Goal: Information Seeking & Learning: Check status

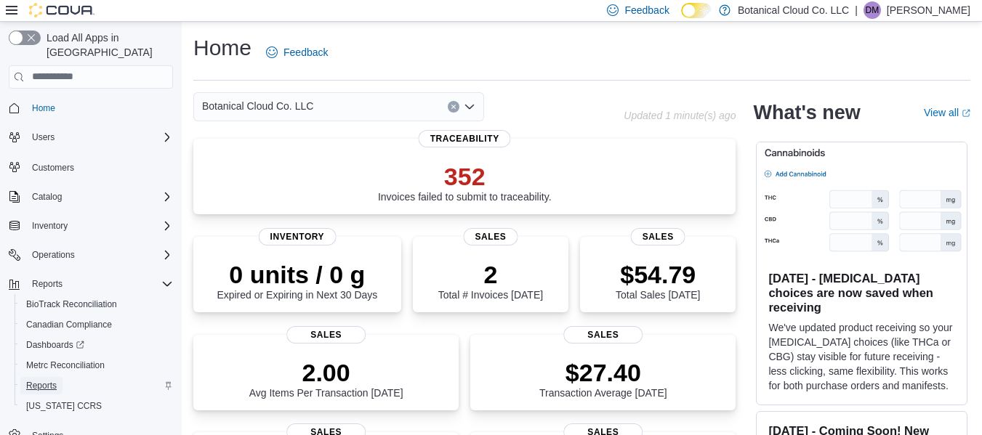
click at [46, 380] on span "Reports" at bounding box center [41, 386] width 31 height 12
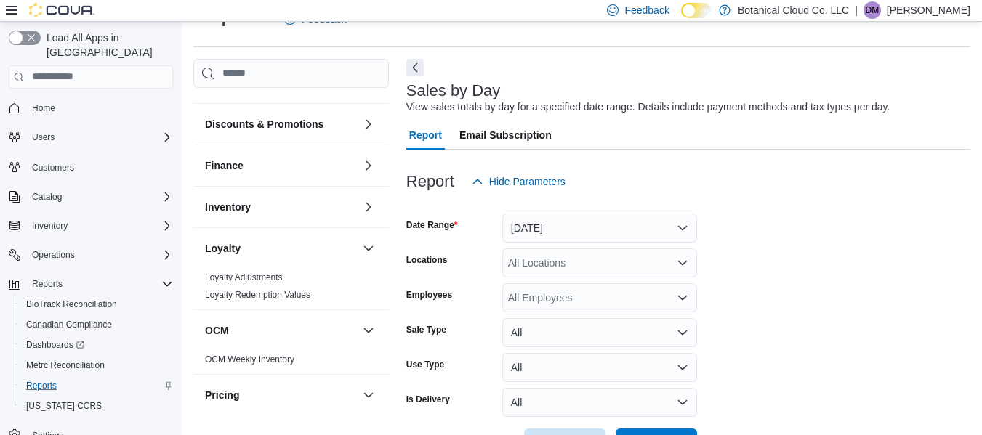
scroll to position [156, 0]
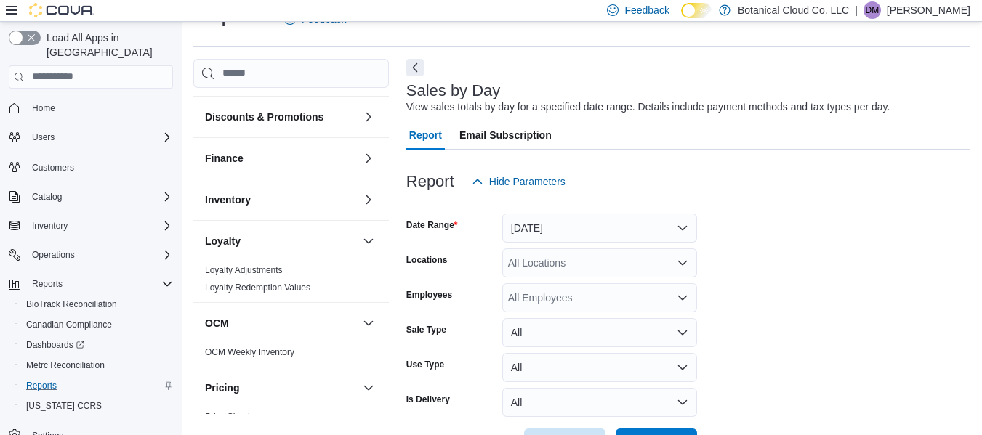
click at [326, 157] on button "Finance" at bounding box center [281, 158] width 152 height 15
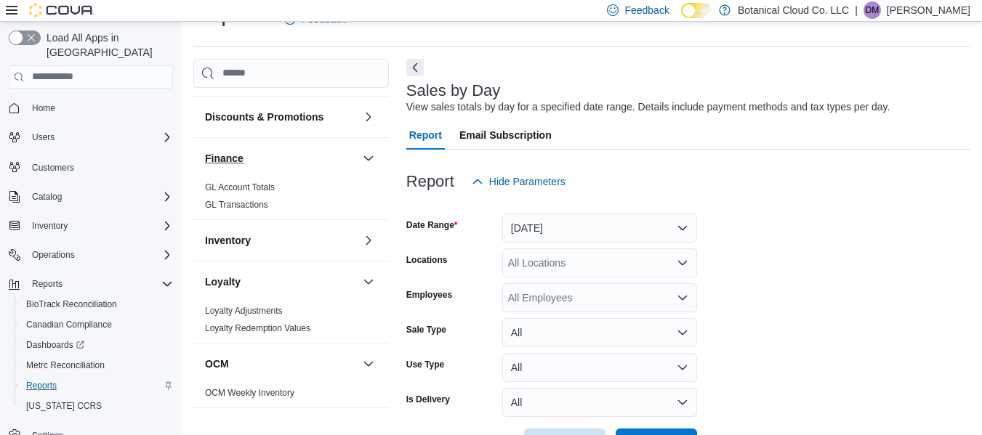
click at [326, 157] on button "Finance" at bounding box center [281, 158] width 152 height 15
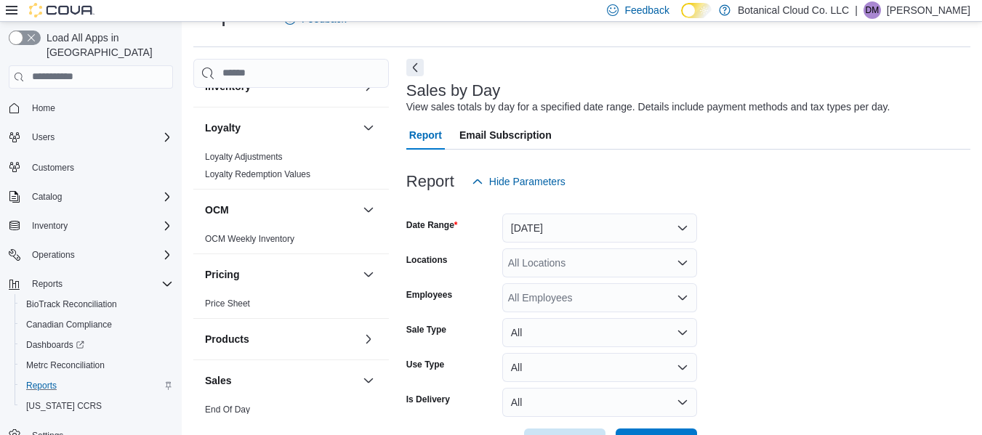
scroll to position [289, 0]
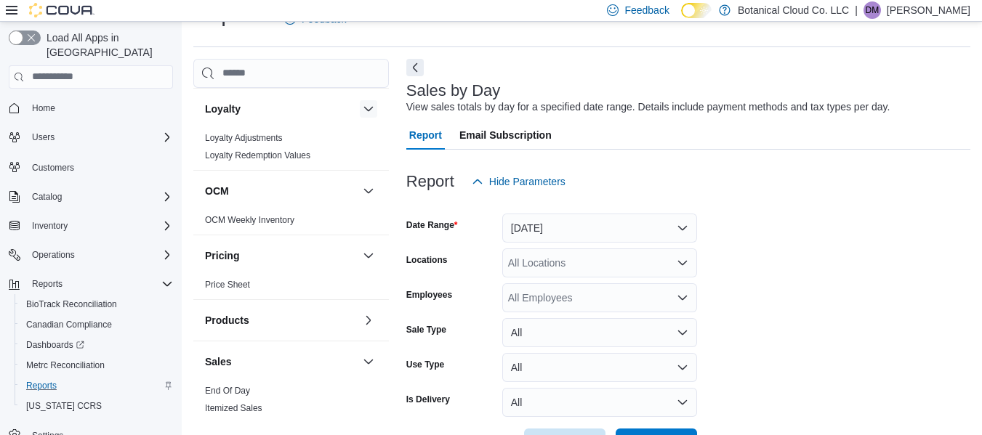
click at [360, 112] on button "button" at bounding box center [368, 108] width 17 height 17
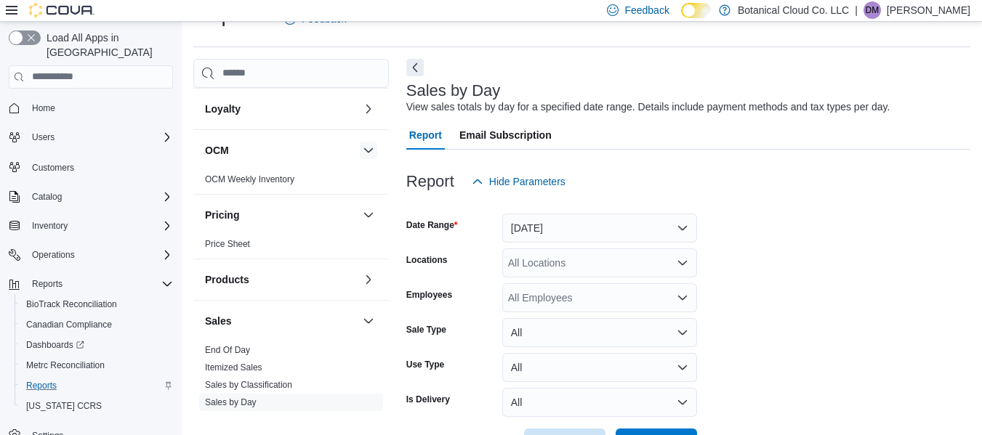
click at [360, 147] on button "button" at bounding box center [368, 150] width 17 height 17
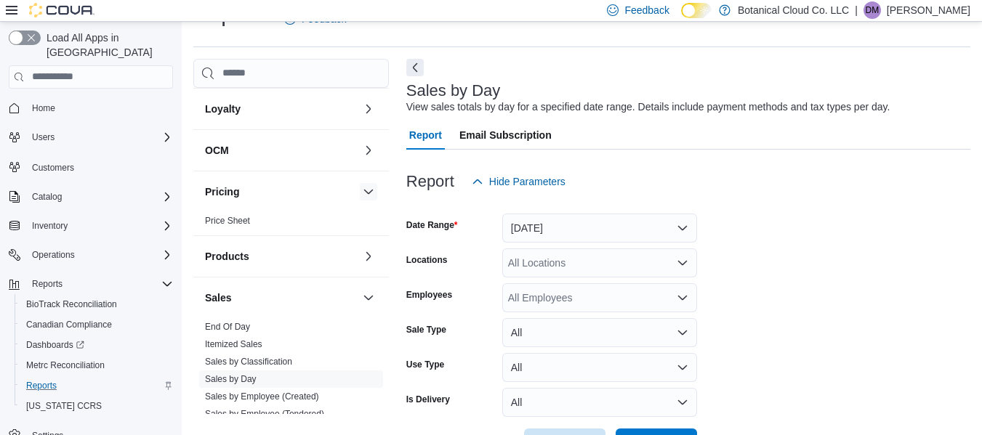
click at [360, 190] on button "button" at bounding box center [368, 191] width 17 height 17
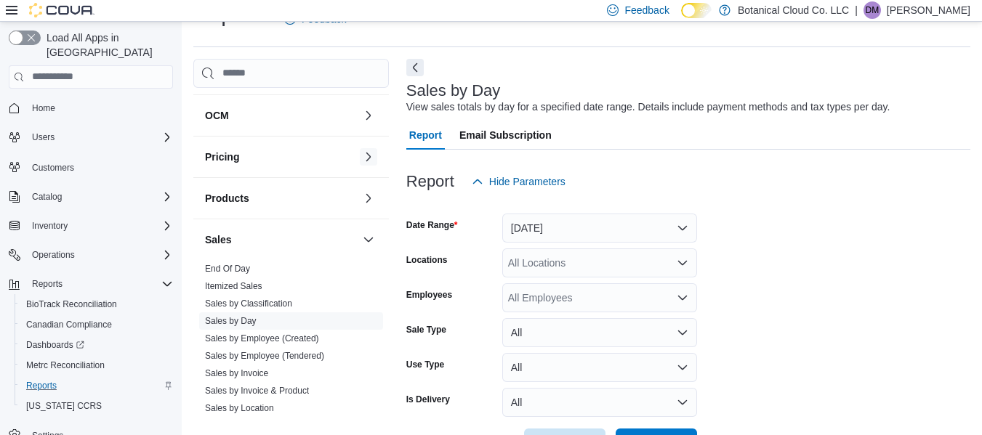
scroll to position [326, 0]
click at [284, 197] on button "Products" at bounding box center [281, 196] width 152 height 15
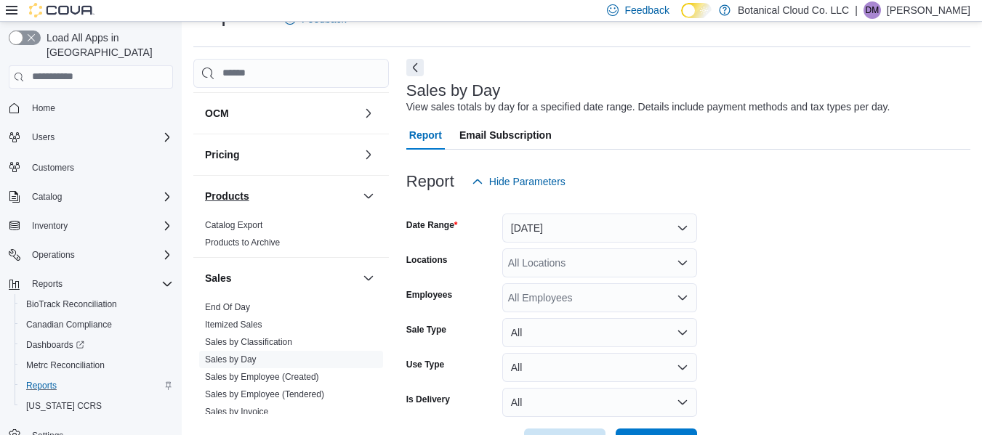
click at [284, 197] on button "Products" at bounding box center [281, 196] width 152 height 15
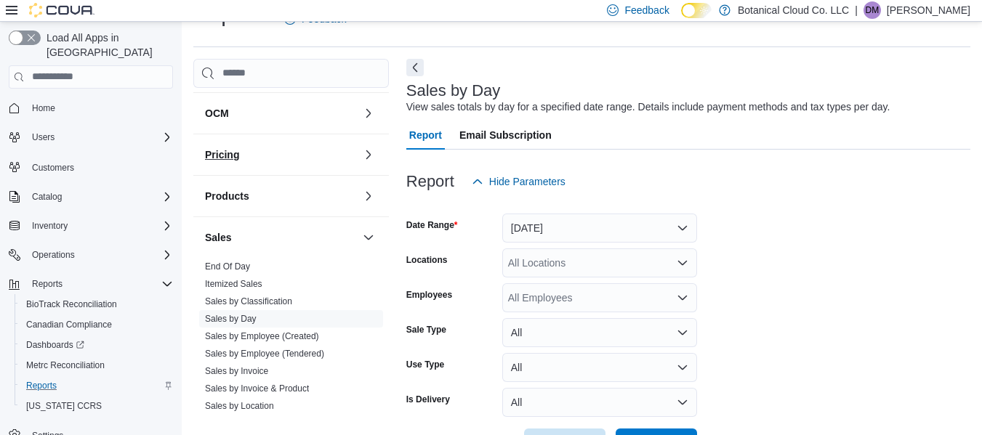
click at [222, 151] on h3 "Pricing" at bounding box center [222, 155] width 34 height 15
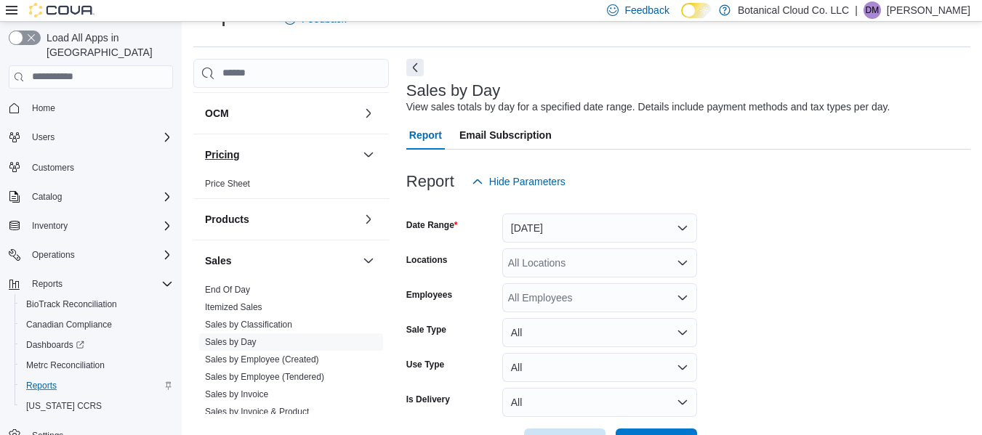
click at [222, 151] on h3 "Pricing" at bounding box center [222, 155] width 34 height 15
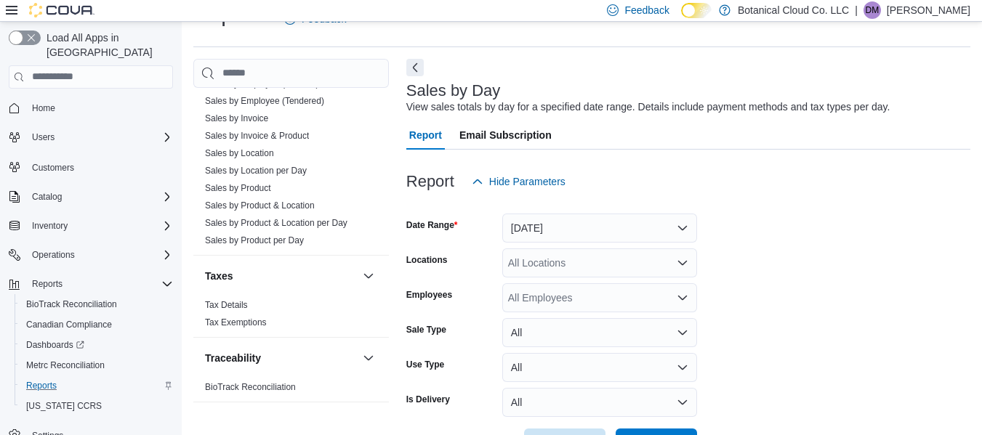
scroll to position [581, 0]
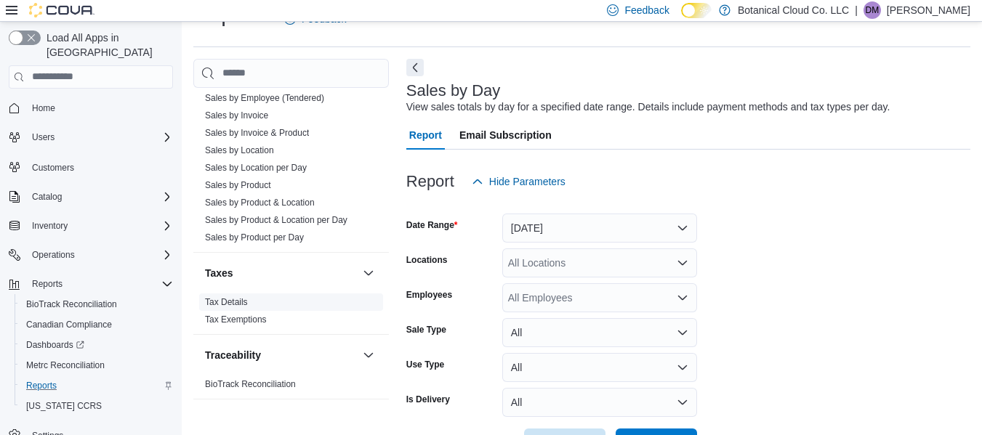
click at [214, 301] on link "Tax Details" at bounding box center [226, 302] width 43 height 10
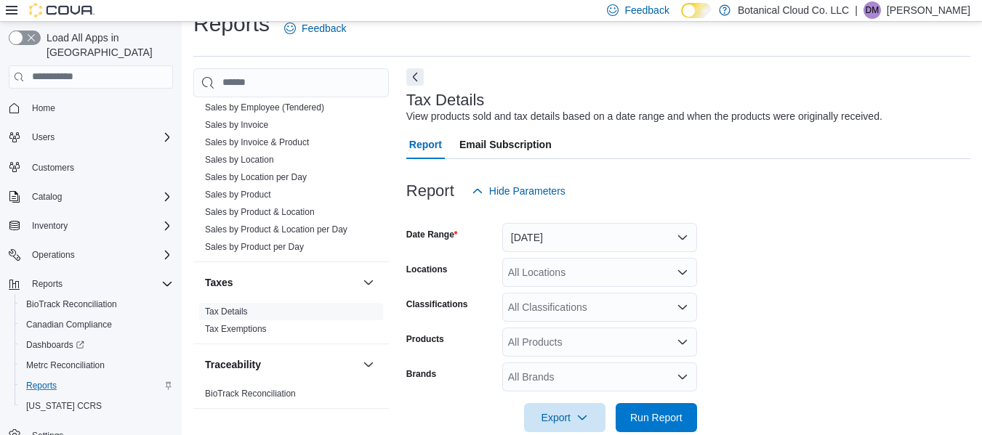
scroll to position [33, 0]
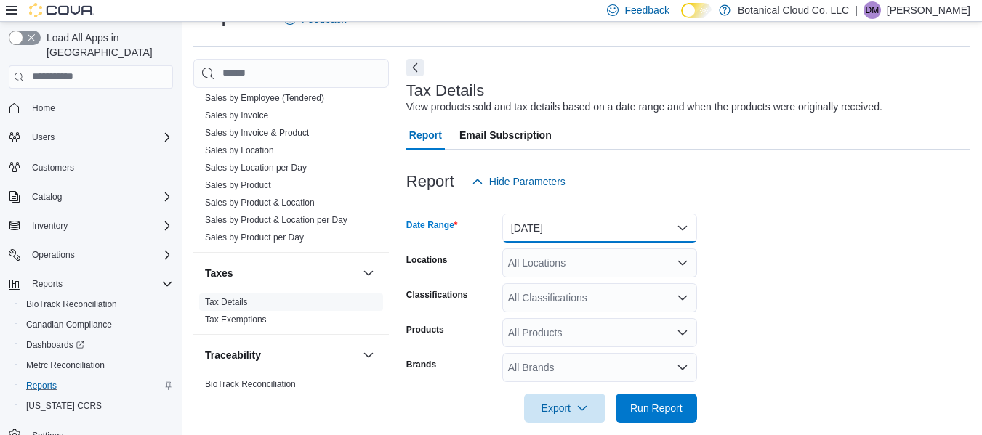
click at [542, 229] on button "[DATE]" at bounding box center [599, 228] width 195 height 29
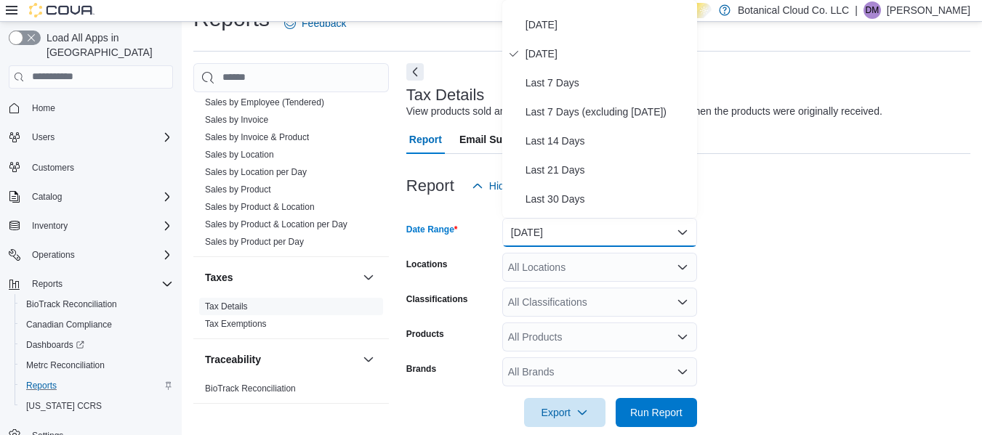
scroll to position [35, 0]
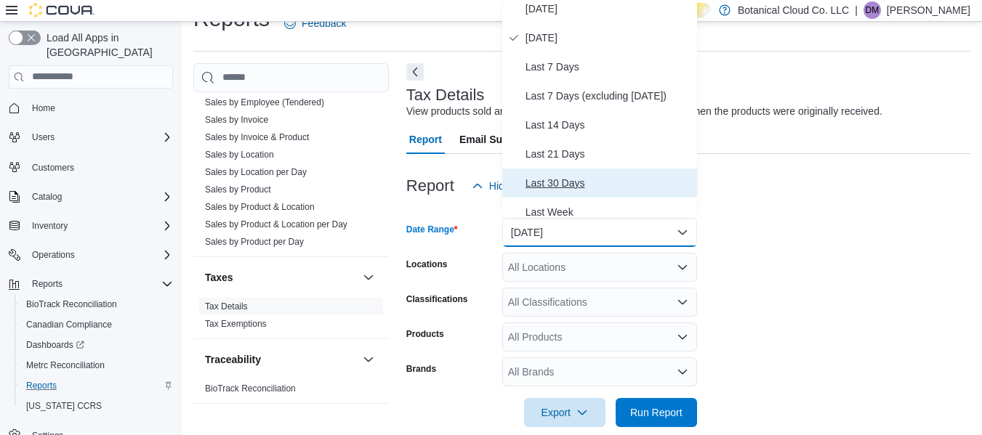
click at [546, 182] on span "Last 30 Days" at bounding box center [609, 182] width 166 height 17
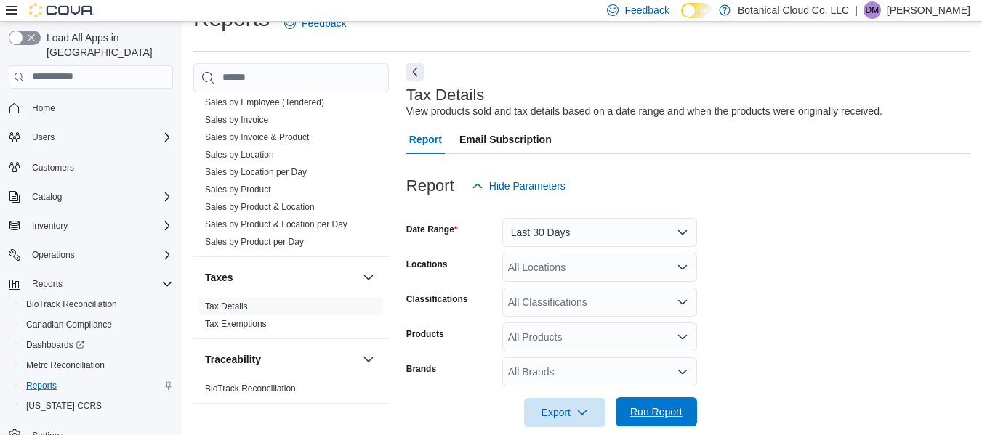
click at [643, 411] on span "Run Report" at bounding box center [656, 412] width 52 height 15
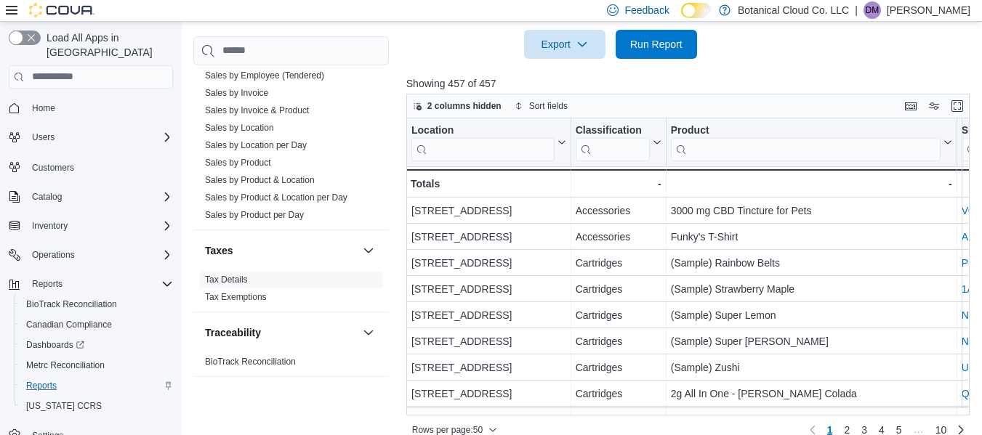
scroll to position [404, 0]
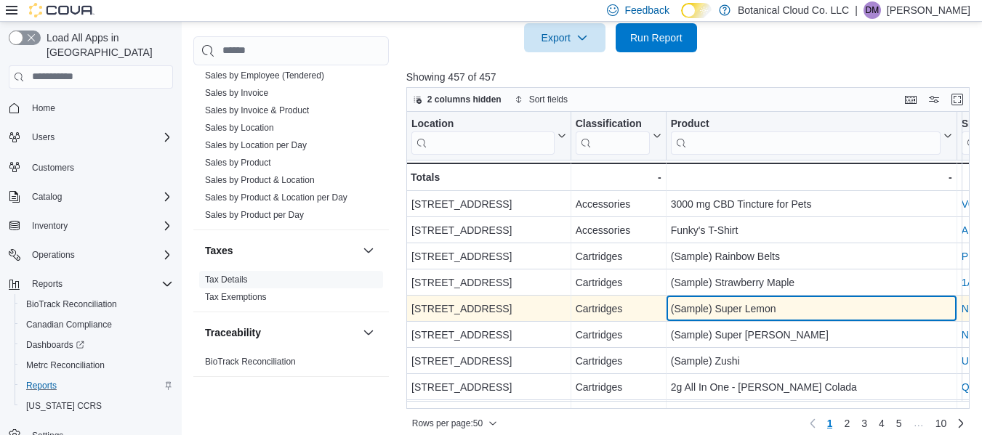
click at [672, 321] on div "(Sample) Super Lemon - Product, column 3, row 5" at bounding box center [812, 309] width 291 height 26
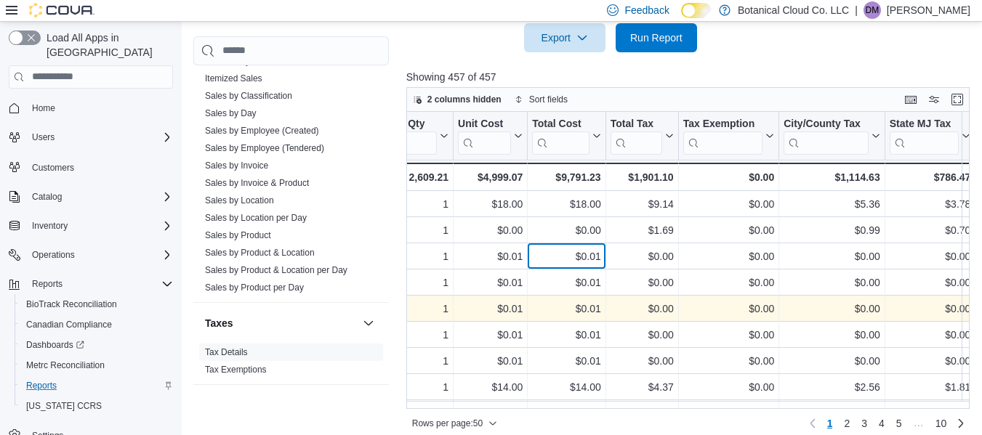
scroll to position [491, 0]
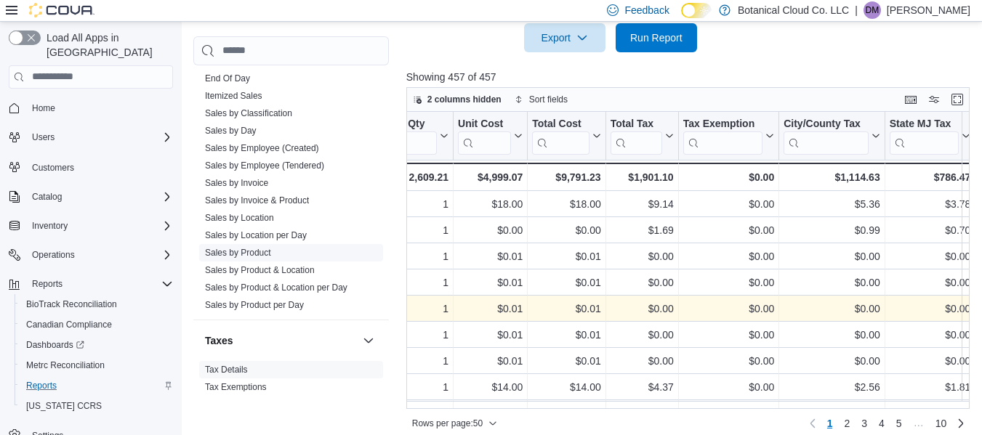
click at [245, 254] on link "Sales by Product" at bounding box center [238, 253] width 66 height 10
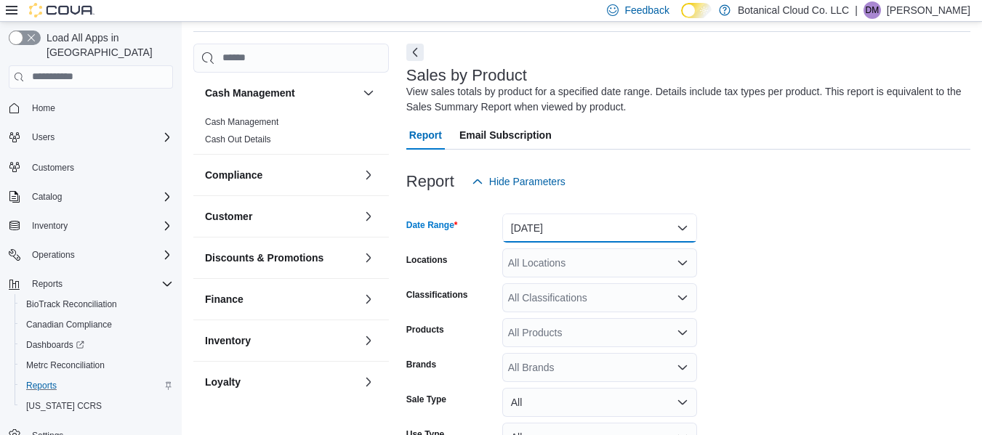
click at [578, 229] on button "[DATE]" at bounding box center [599, 228] width 195 height 29
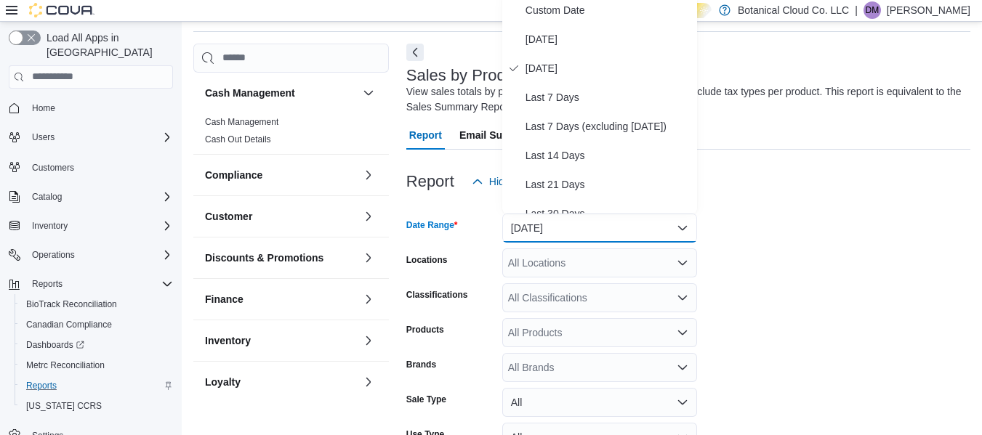
scroll to position [44, 0]
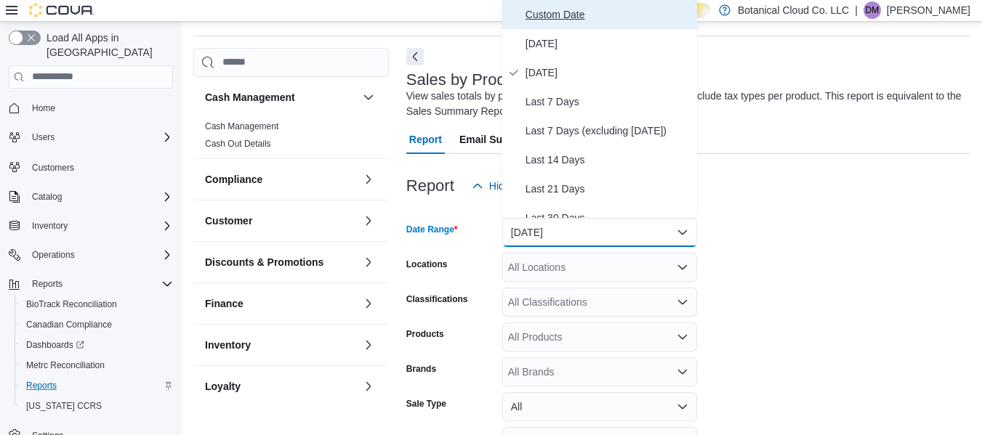
click at [569, 12] on span "Custom Date" at bounding box center [609, 14] width 166 height 17
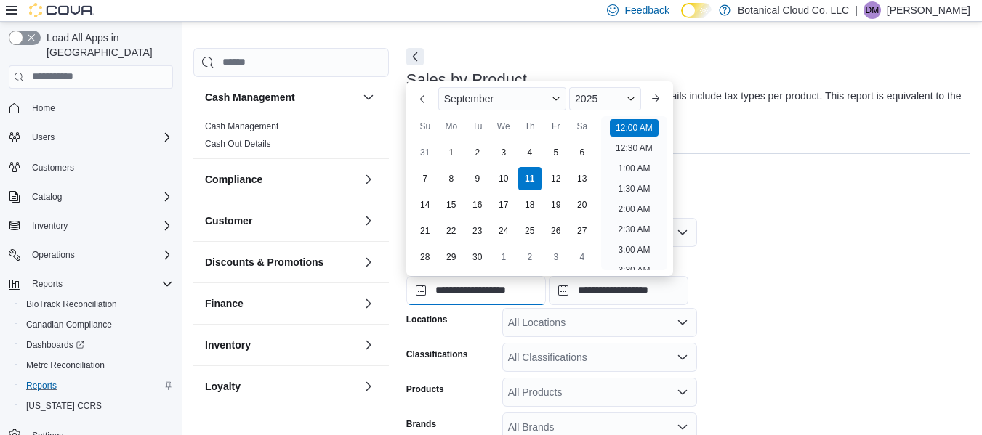
click at [463, 292] on input "**********" at bounding box center [476, 290] width 140 height 29
click at [416, 98] on button "Previous Month" at bounding box center [423, 98] width 23 height 23
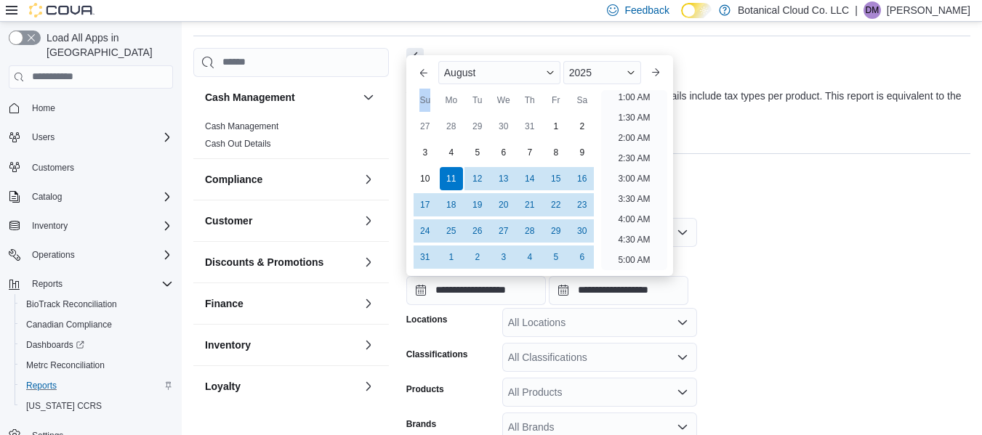
click at [416, 98] on div "Su" at bounding box center [425, 100] width 23 height 23
click at [422, 75] on button "Previous Month" at bounding box center [423, 72] width 23 height 23
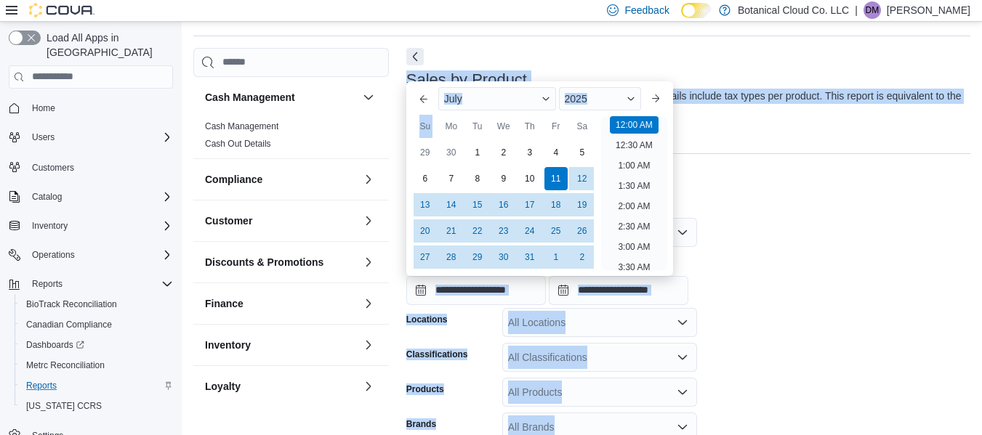
click at [422, 75] on h3 "Sales by Product" at bounding box center [466, 79] width 121 height 17
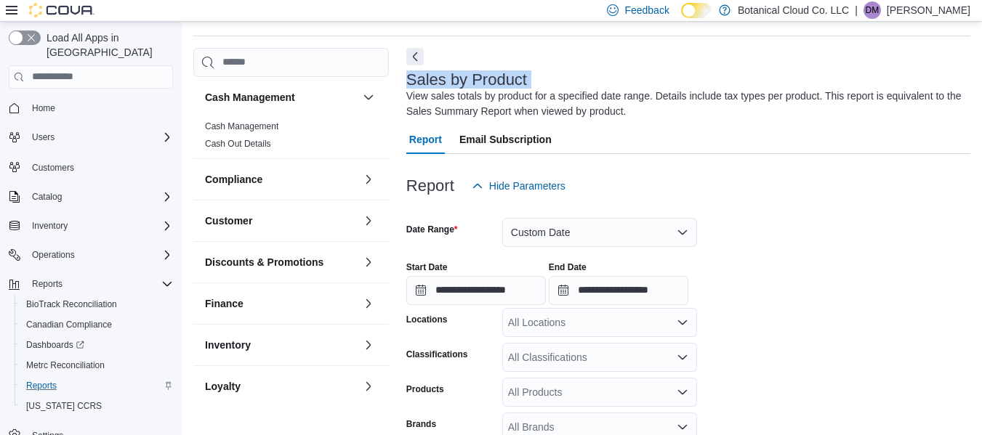
click at [422, 75] on h3 "Sales by Product" at bounding box center [466, 79] width 121 height 17
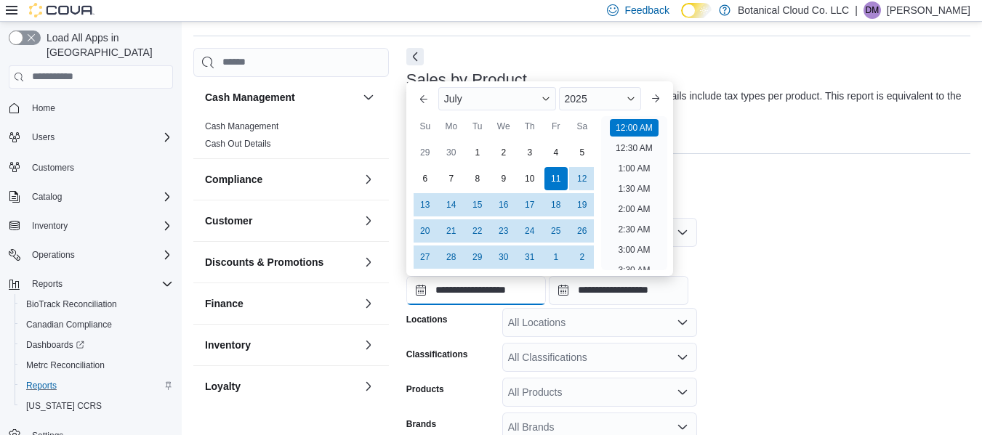
click at [479, 291] on input "**********" at bounding box center [476, 290] width 140 height 29
click at [420, 97] on button "Previous Month" at bounding box center [423, 98] width 23 height 23
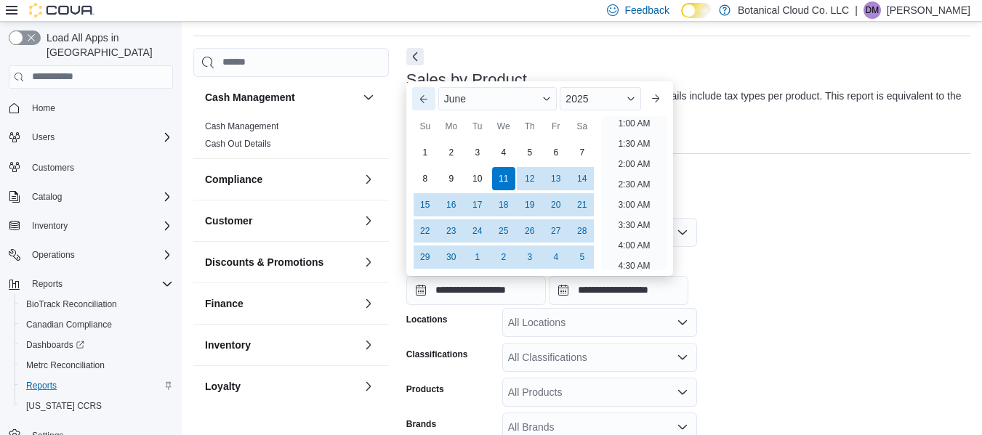
scroll to position [3, 0]
click at [420, 97] on button "Previous Month" at bounding box center [423, 98] width 23 height 23
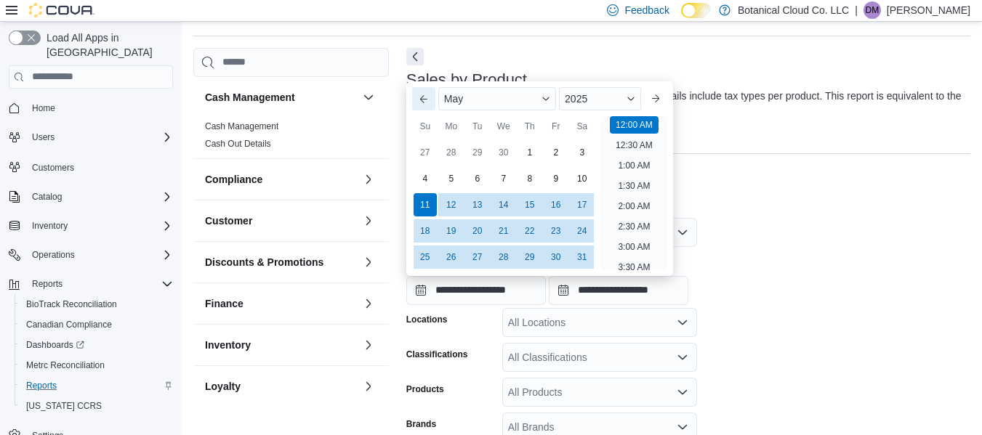
click at [420, 97] on button "Previous Month" at bounding box center [423, 98] width 23 height 23
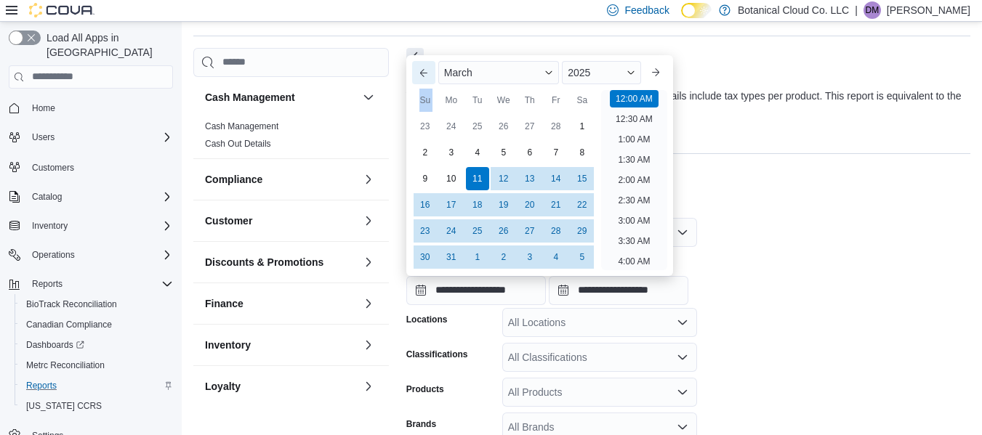
click at [420, 97] on div "Su" at bounding box center [425, 100] width 23 height 23
click at [419, 70] on button "Previous Month" at bounding box center [423, 72] width 23 height 23
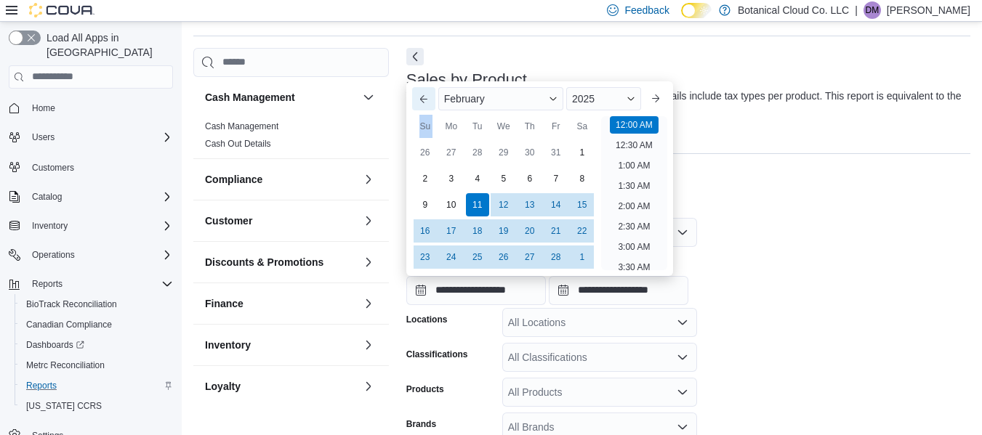
click at [419, 97] on button "Previous Month" at bounding box center [423, 98] width 23 height 23
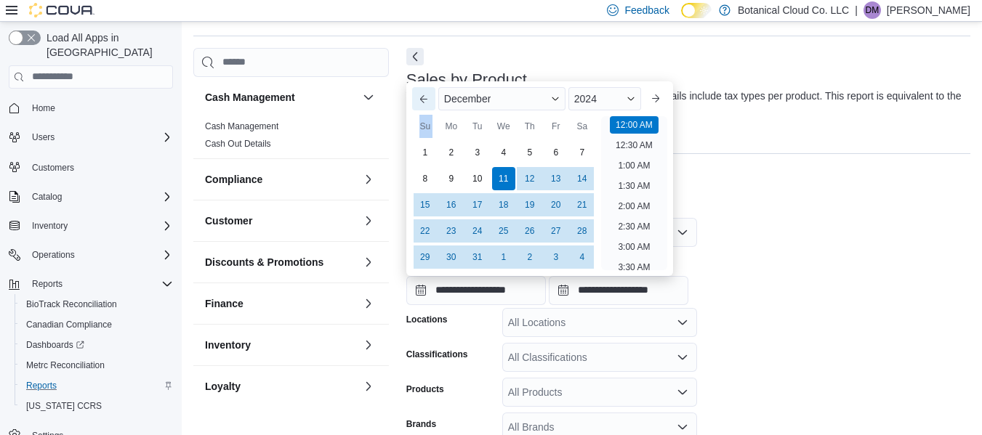
click at [419, 97] on button "Previous Month" at bounding box center [423, 98] width 23 height 23
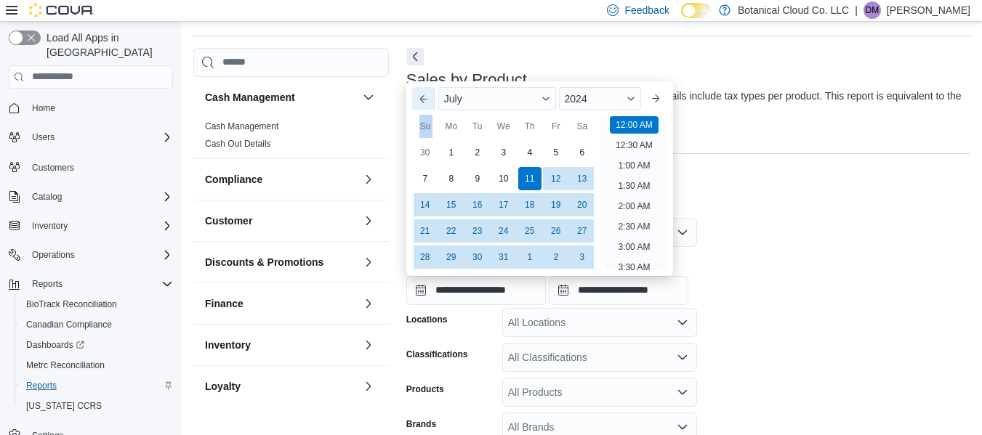
click at [419, 97] on button "Previous Month" at bounding box center [423, 98] width 23 height 23
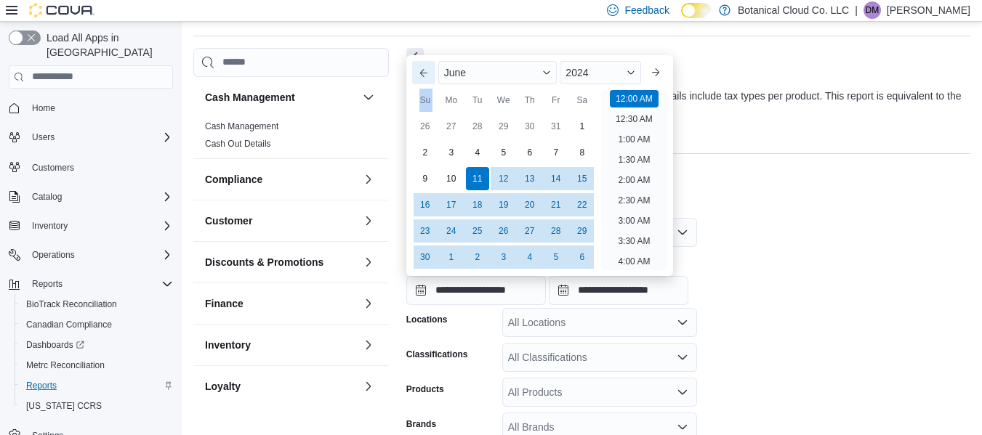
click at [422, 73] on button "Previous Month" at bounding box center [423, 72] width 23 height 23
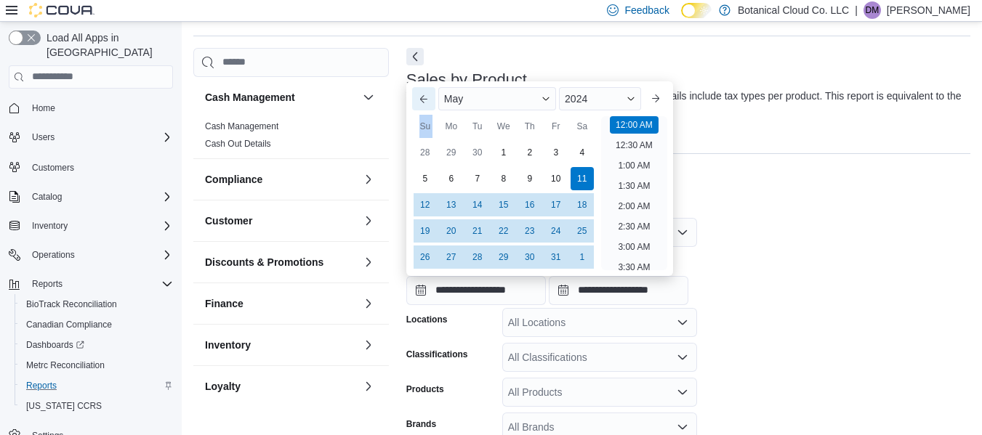
click at [419, 105] on button "Previous Month" at bounding box center [423, 98] width 23 height 23
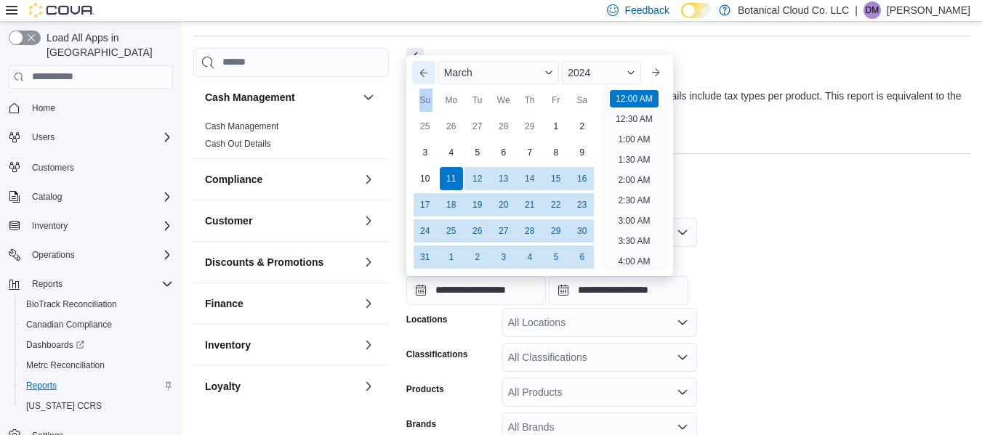
click at [423, 67] on button "Previous Month" at bounding box center [423, 72] width 23 height 23
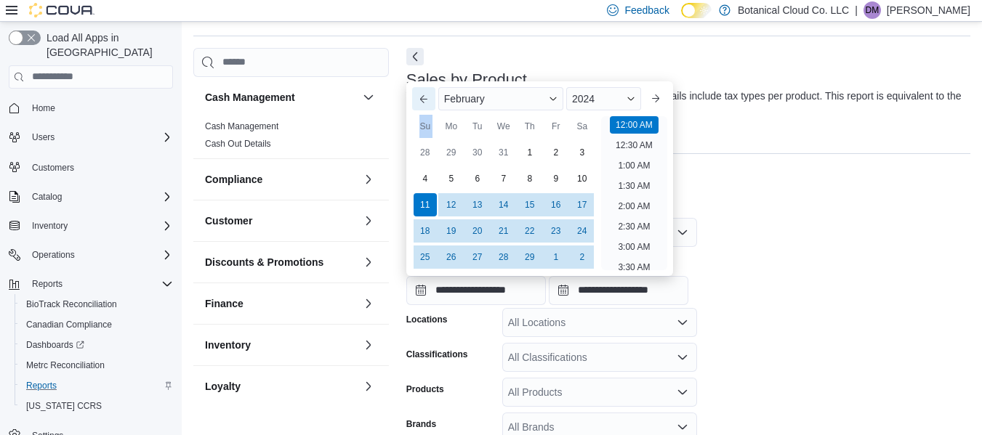
click at [421, 109] on button "Previous Month" at bounding box center [423, 98] width 23 height 23
type input "**********"
click at [728, 223] on form "**********" at bounding box center [688, 394] width 564 height 387
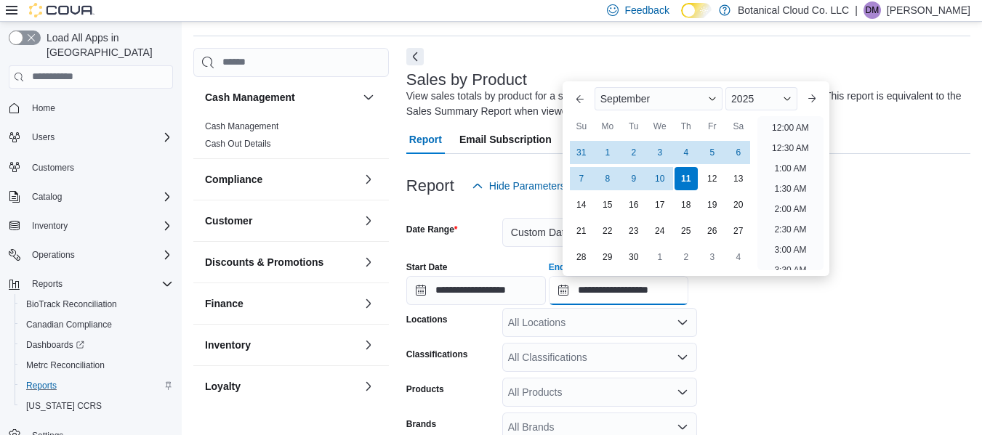
click at [618, 296] on input "**********" at bounding box center [619, 290] width 140 height 29
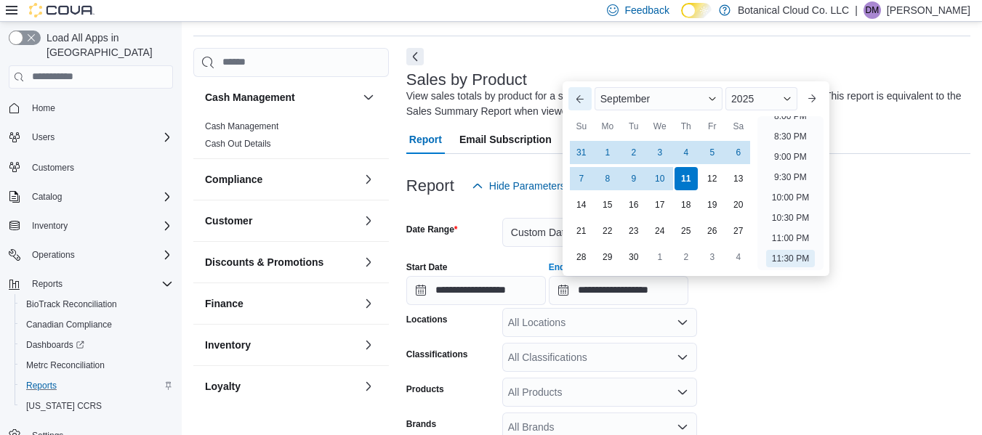
click at [577, 103] on button "Previous Month" at bounding box center [579, 98] width 23 height 23
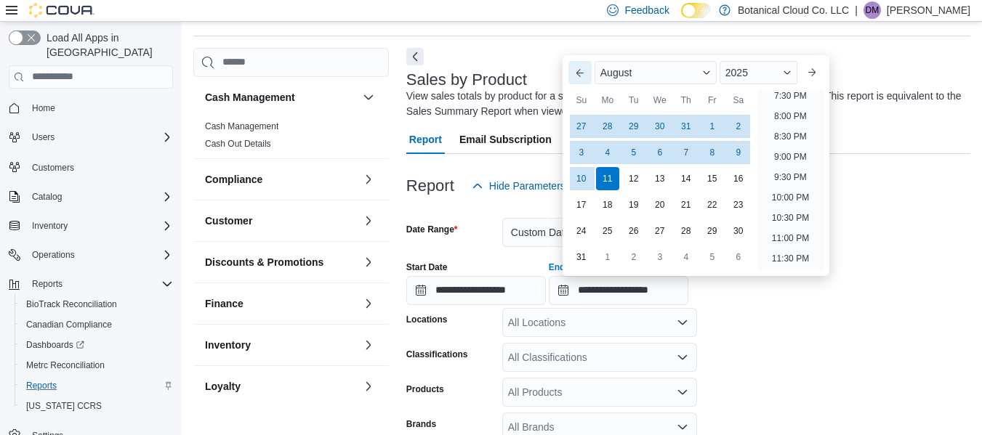
scroll to position [800, 0]
click at [579, 73] on button "Previous Month" at bounding box center [579, 72] width 23 height 23
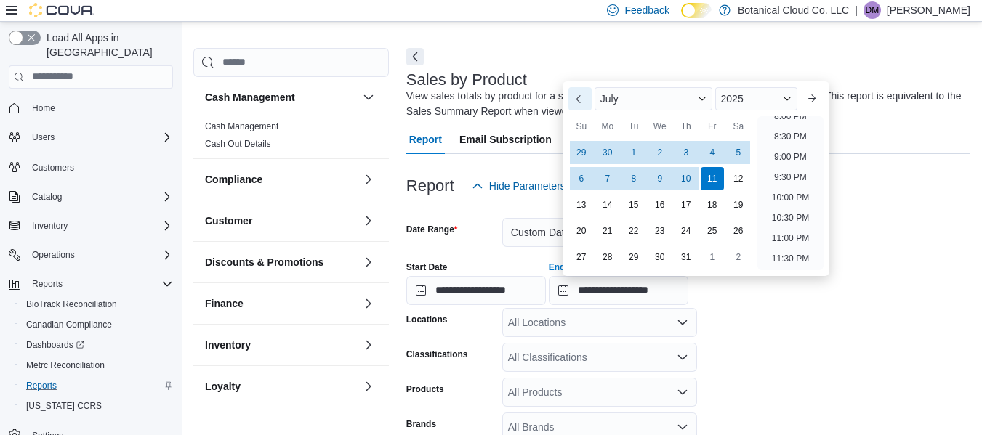
click at [578, 97] on button "Previous Month" at bounding box center [579, 98] width 23 height 23
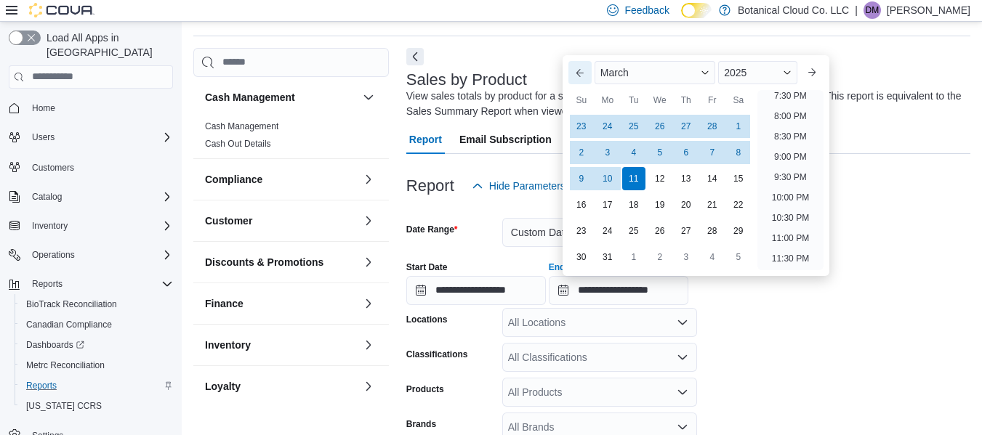
scroll to position [800, 0]
click at [578, 82] on button "Previous Month" at bounding box center [579, 72] width 23 height 23
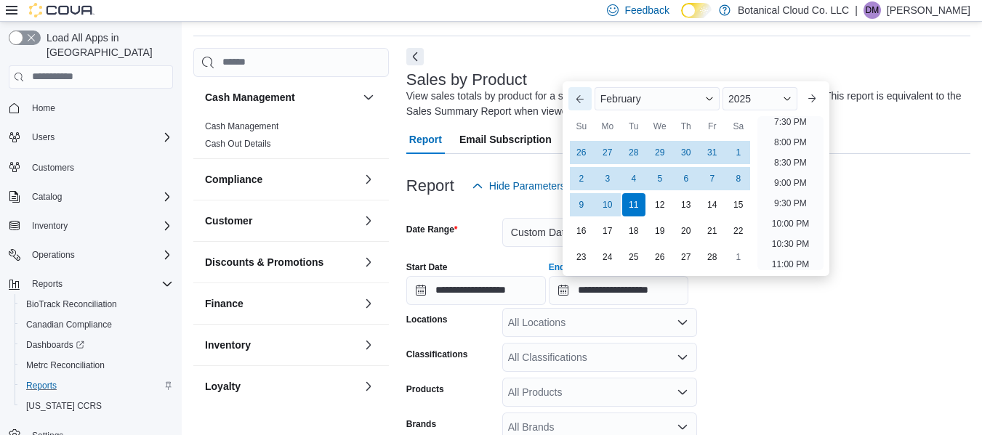
scroll to position [826, 0]
click at [579, 100] on button "Previous Month" at bounding box center [579, 98] width 23 height 23
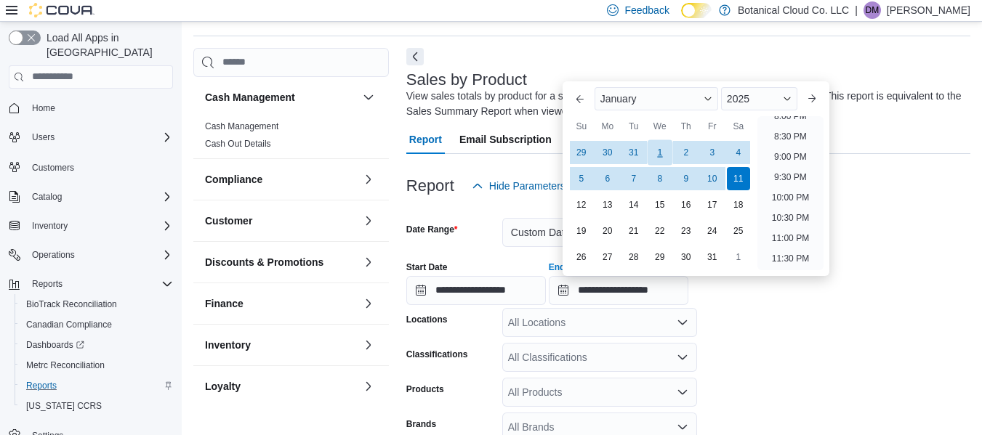
click at [658, 149] on div "1" at bounding box center [659, 152] width 25 height 25
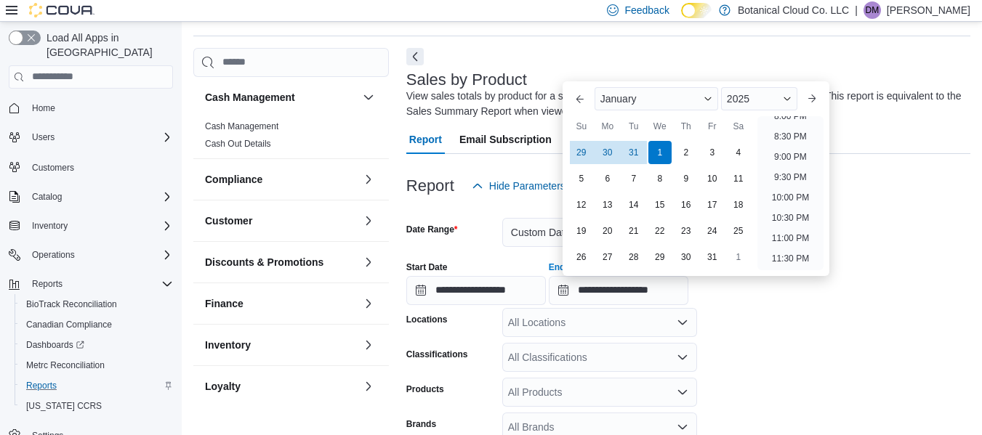
click at [737, 289] on div "**********" at bounding box center [688, 277] width 564 height 55
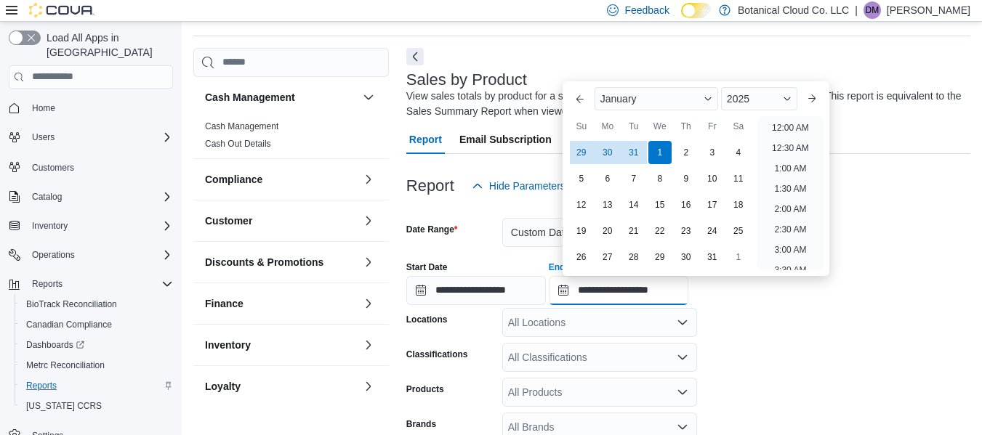
click at [649, 296] on input "**********" at bounding box center [619, 290] width 140 height 29
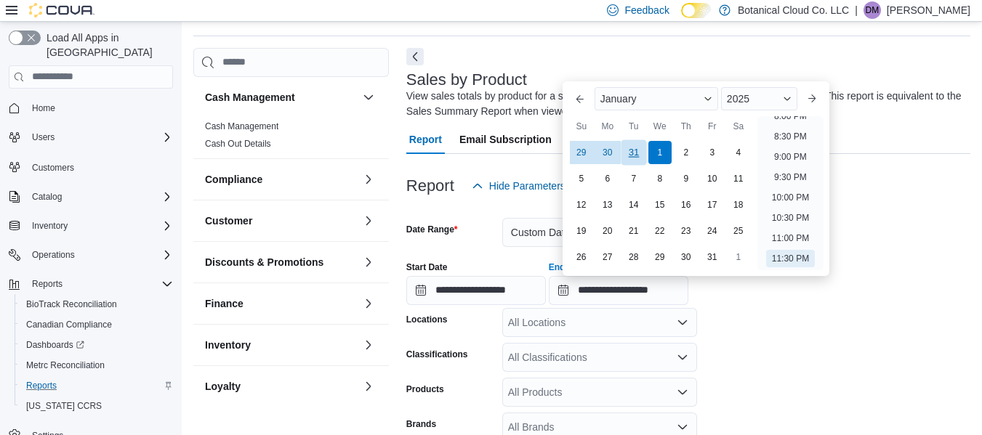
click at [638, 156] on div "31" at bounding box center [633, 152] width 25 height 25
type input "**********"
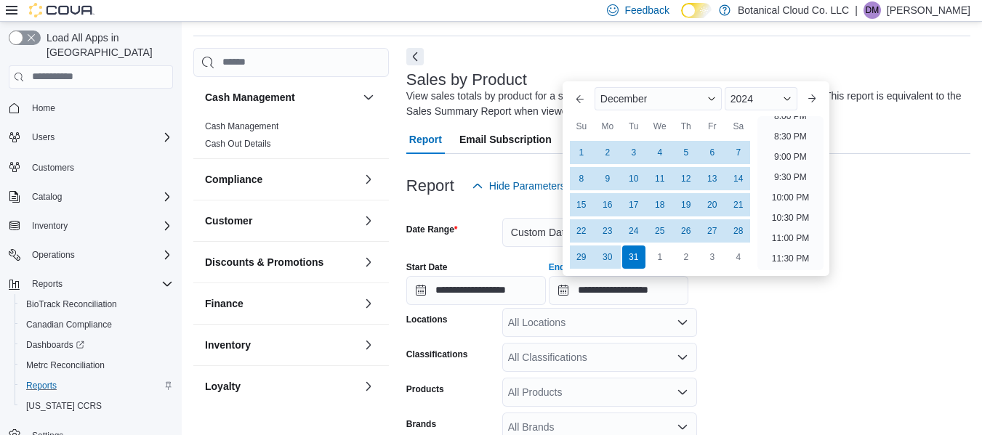
click at [786, 307] on div at bounding box center [688, 306] width 564 height 3
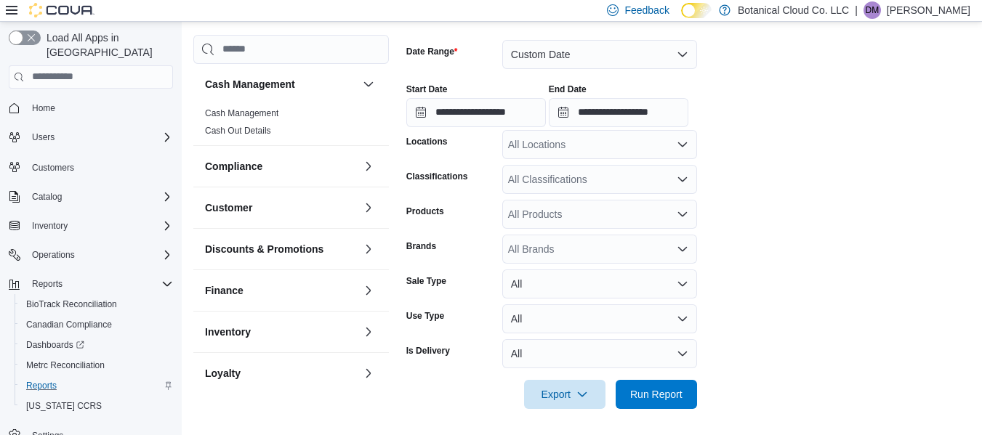
scroll to position [225, 0]
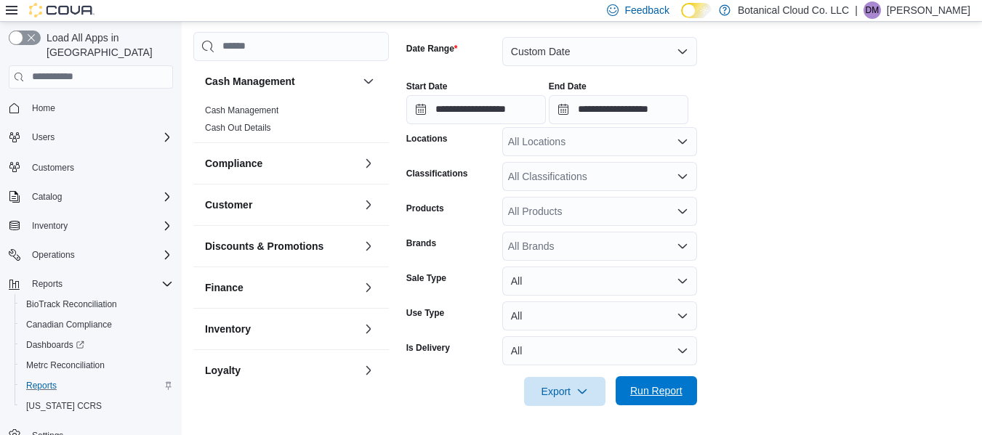
click at [661, 394] on span "Run Report" at bounding box center [656, 391] width 52 height 15
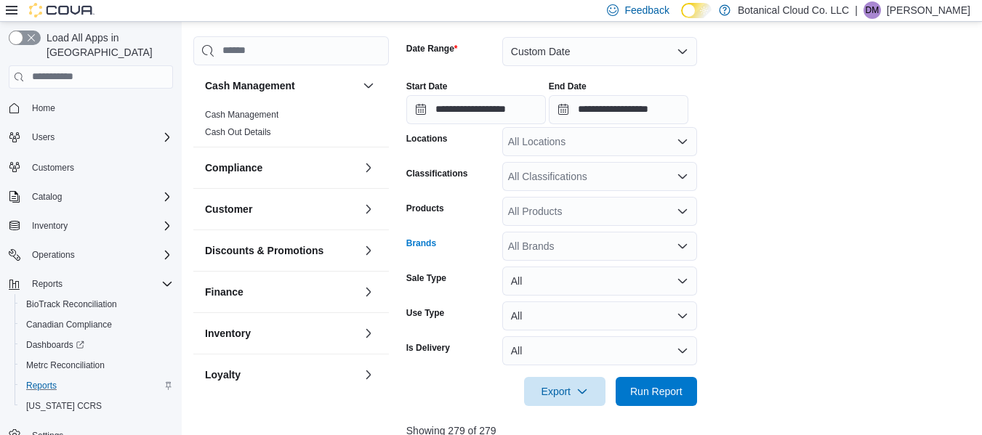
click at [681, 248] on icon "Open list of options" at bounding box center [682, 246] width 9 height 4
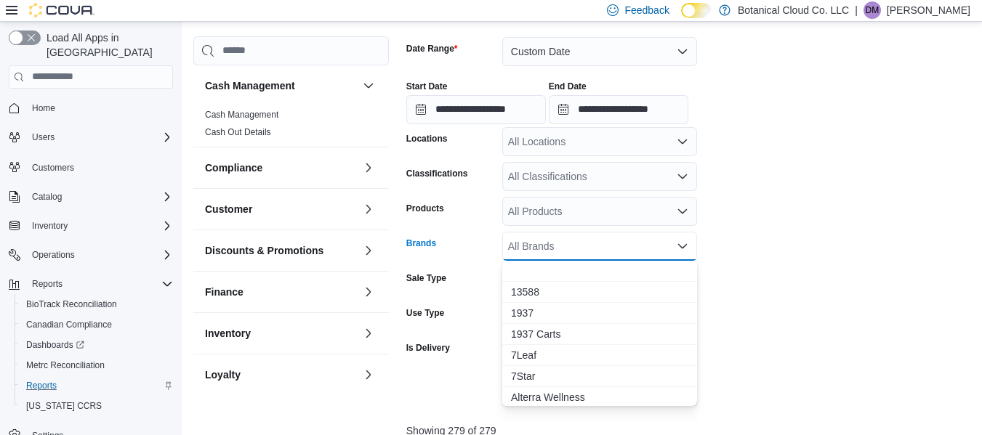
click at [681, 248] on icon "Close list of options" at bounding box center [682, 246] width 9 height 4
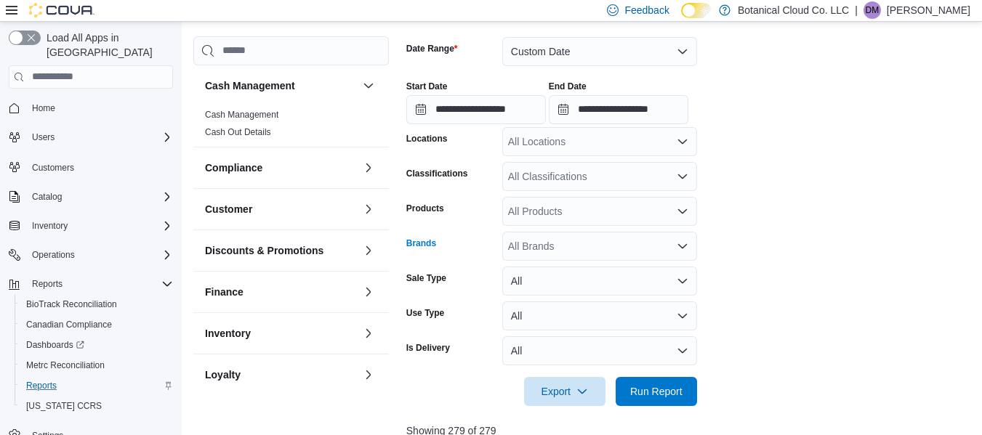
click at [681, 248] on icon "Open list of options" at bounding box center [682, 246] width 9 height 4
type input "********"
click at [805, 320] on form "**********" at bounding box center [690, 213] width 569 height 387
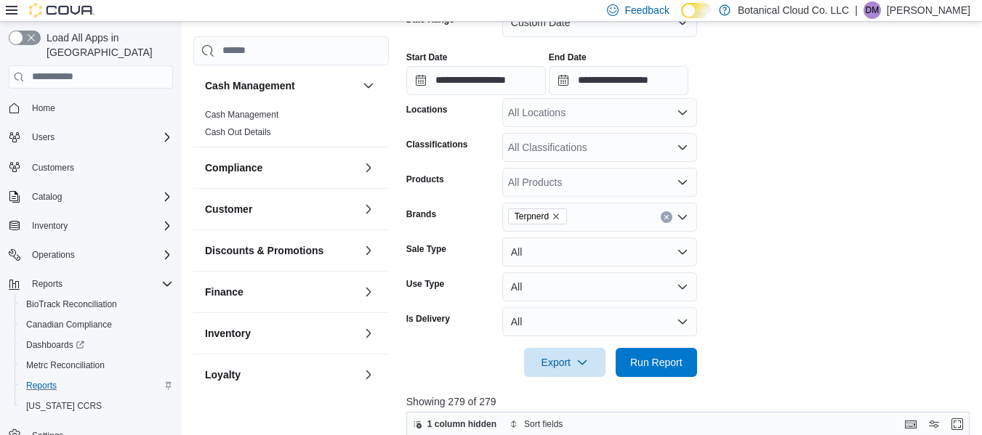
scroll to position [283, 0]
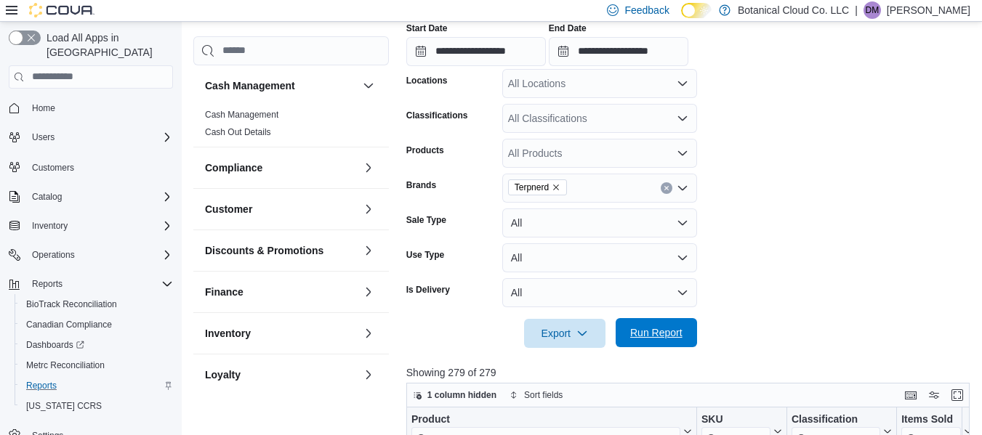
click at [662, 337] on span "Run Report" at bounding box center [656, 333] width 52 height 15
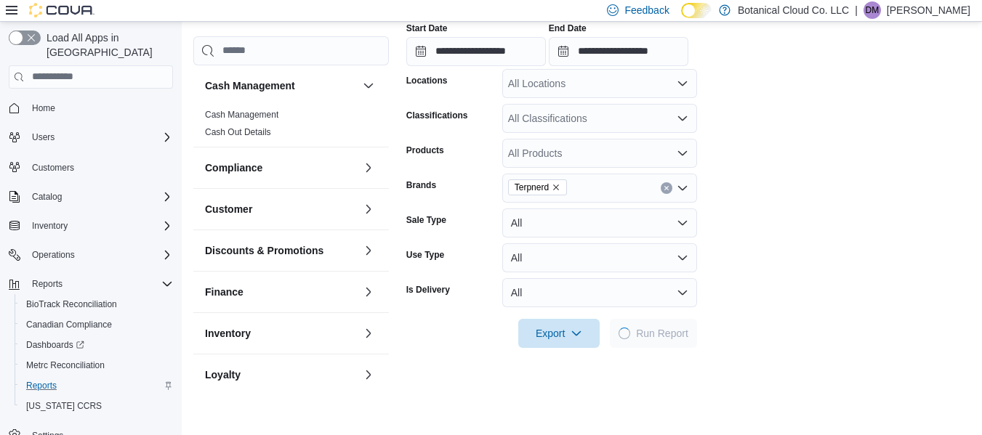
click at [784, 265] on form "**********" at bounding box center [688, 154] width 564 height 387
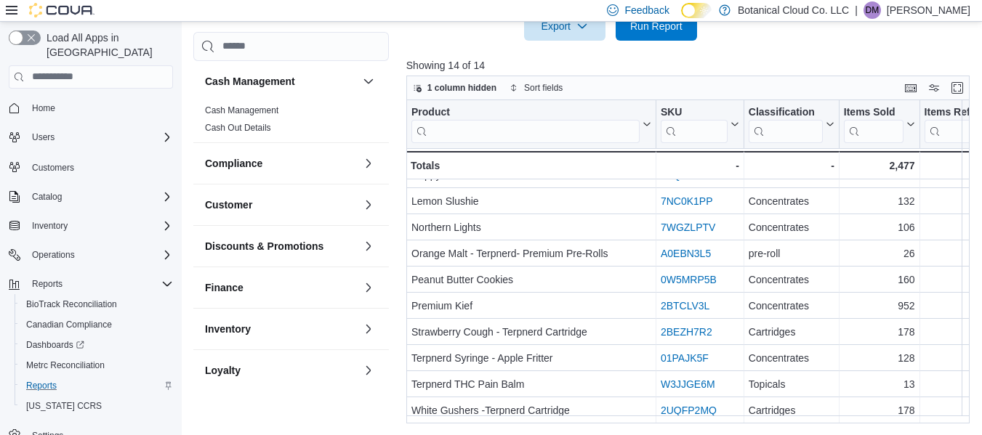
scroll to position [129, 0]
